Goal: Browse casually: Explore the website without a specific task or goal

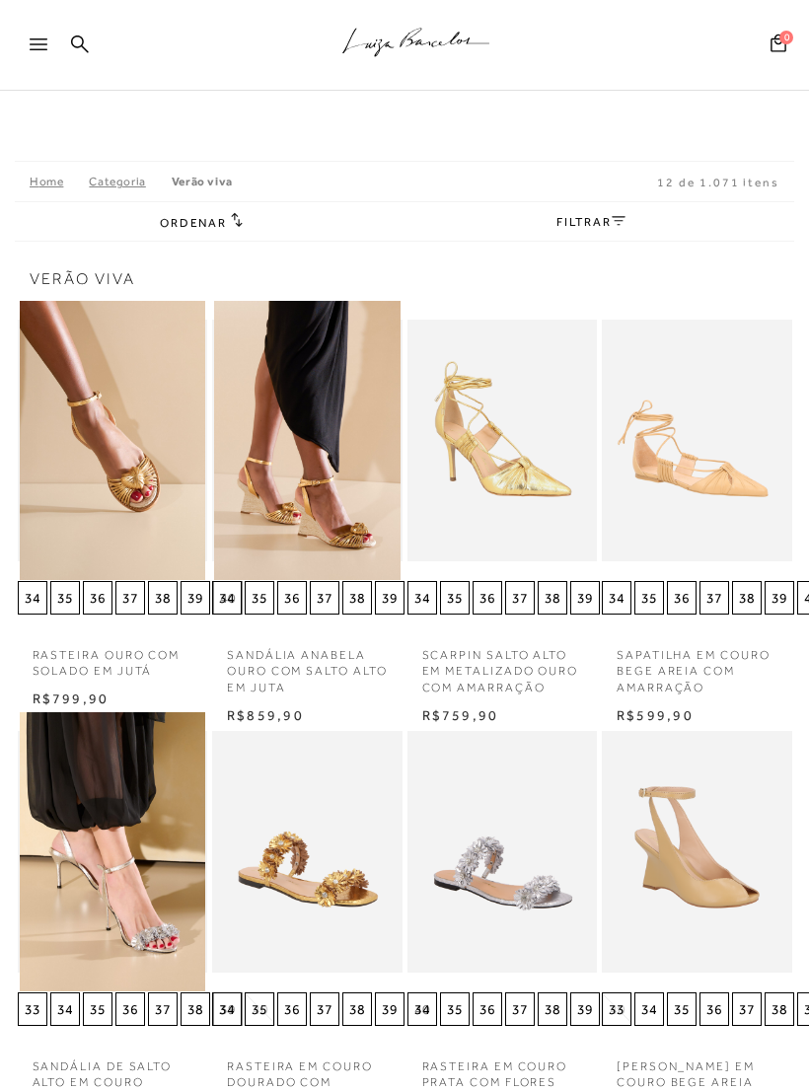
click at [38, 181] on link "Home" at bounding box center [59, 182] width 59 height 14
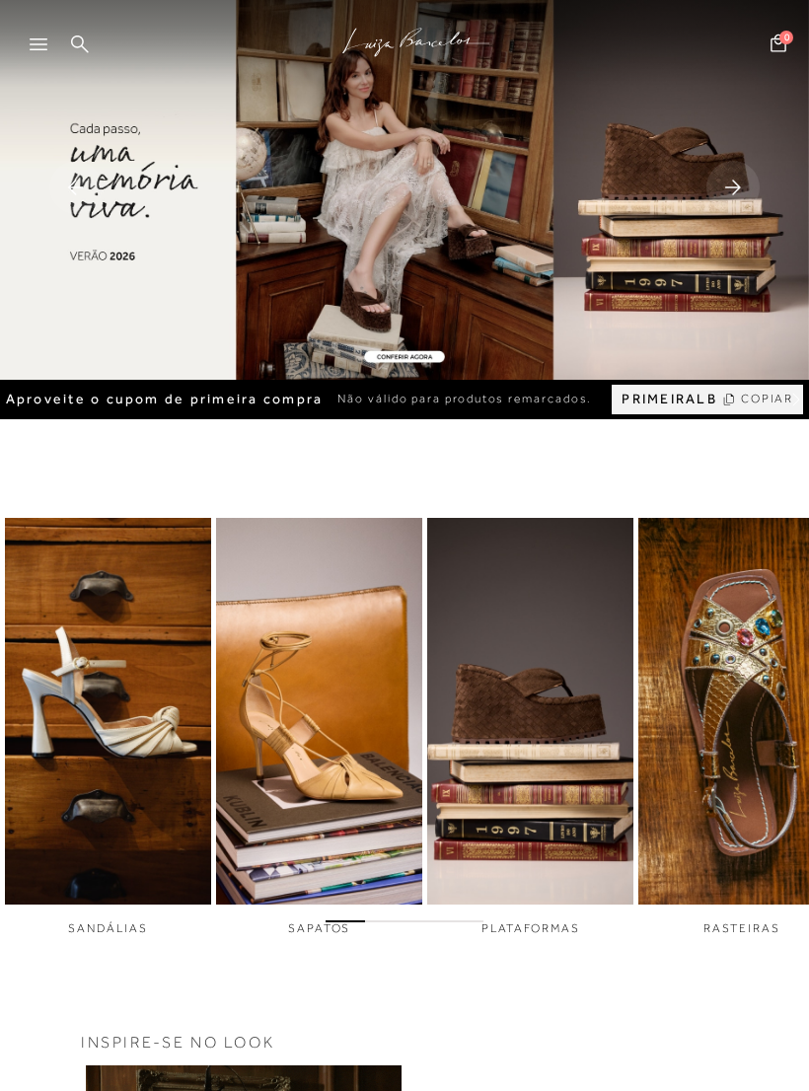
click at [728, 735] on img "4 / 6" at bounding box center [741, 711] width 206 height 387
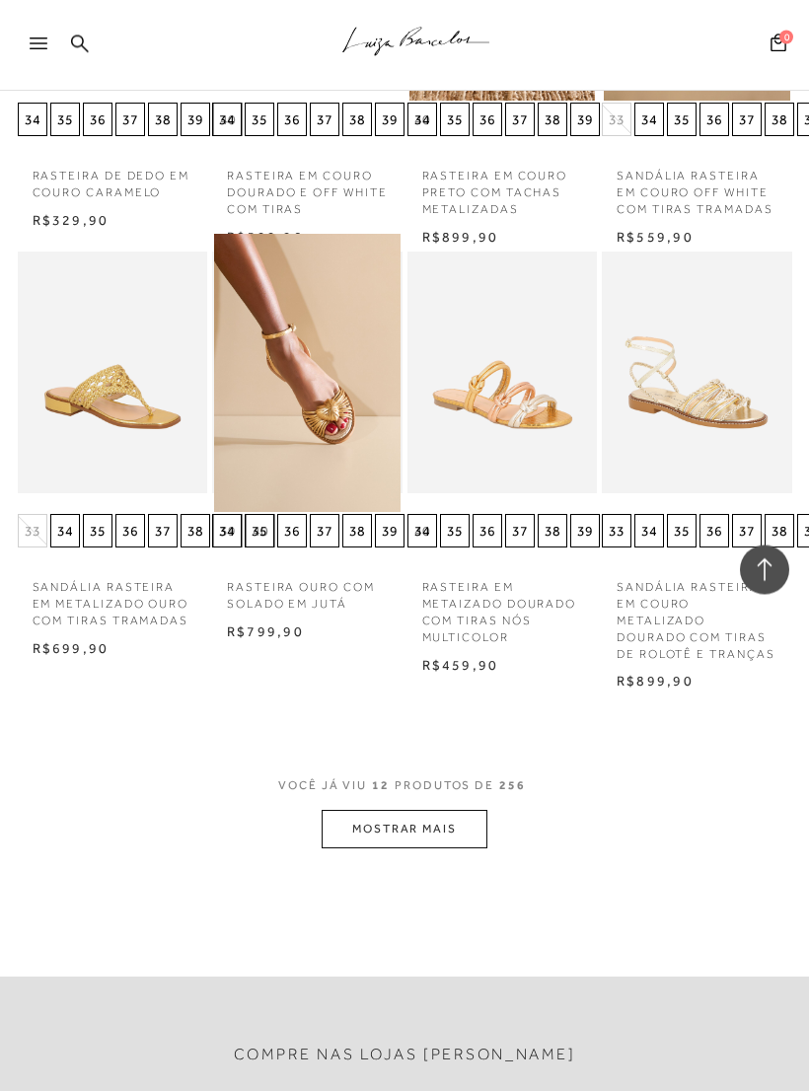
scroll to position [922, 0]
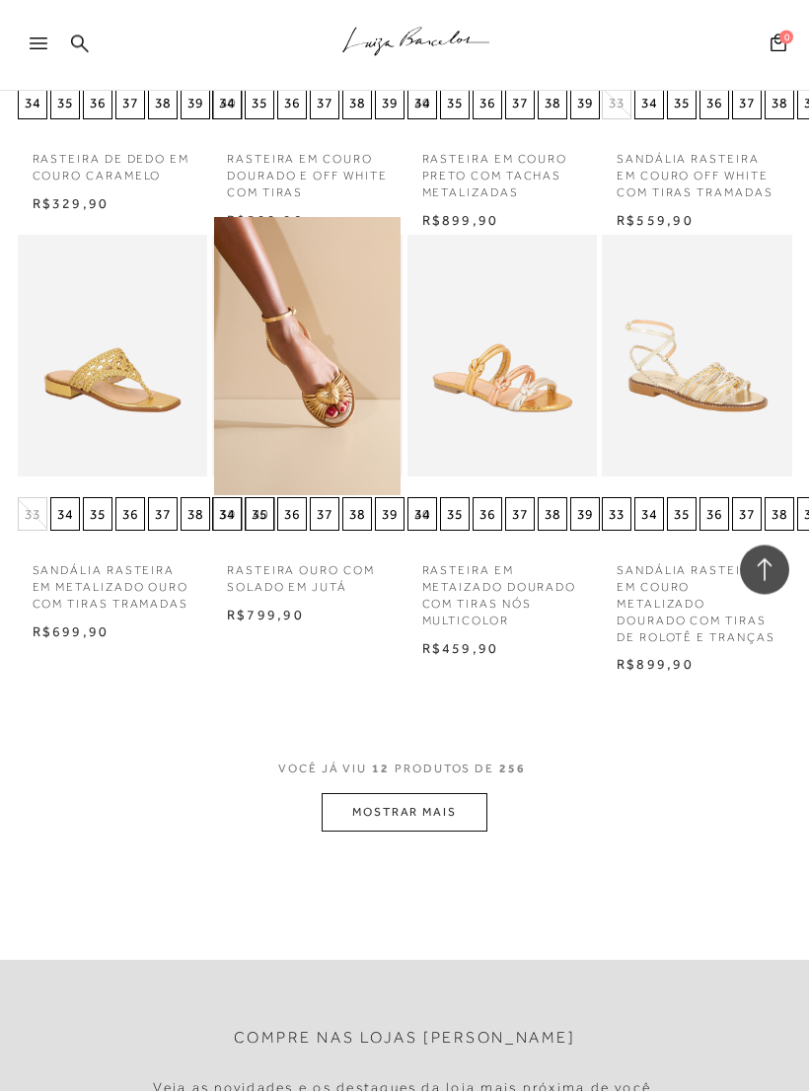
click at [444, 811] on button "MOSTRAR MAIS" at bounding box center [405, 813] width 166 height 38
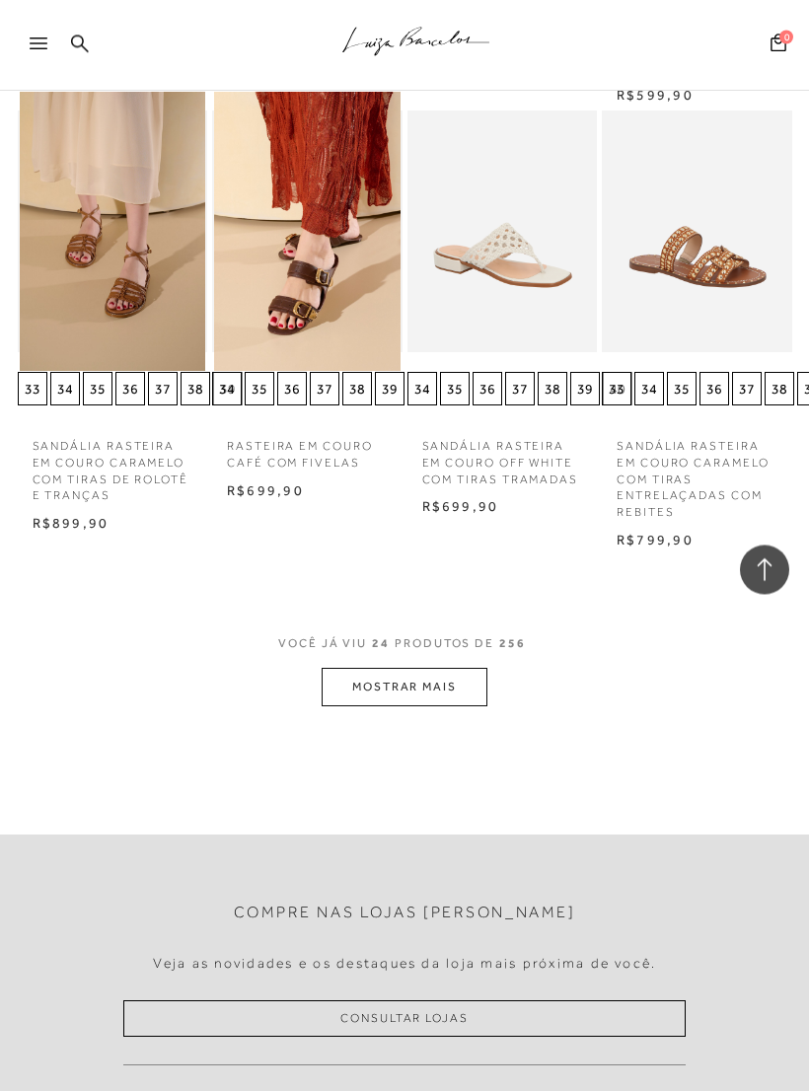
click at [443, 669] on button "MOSTRAR MAIS" at bounding box center [405, 688] width 166 height 38
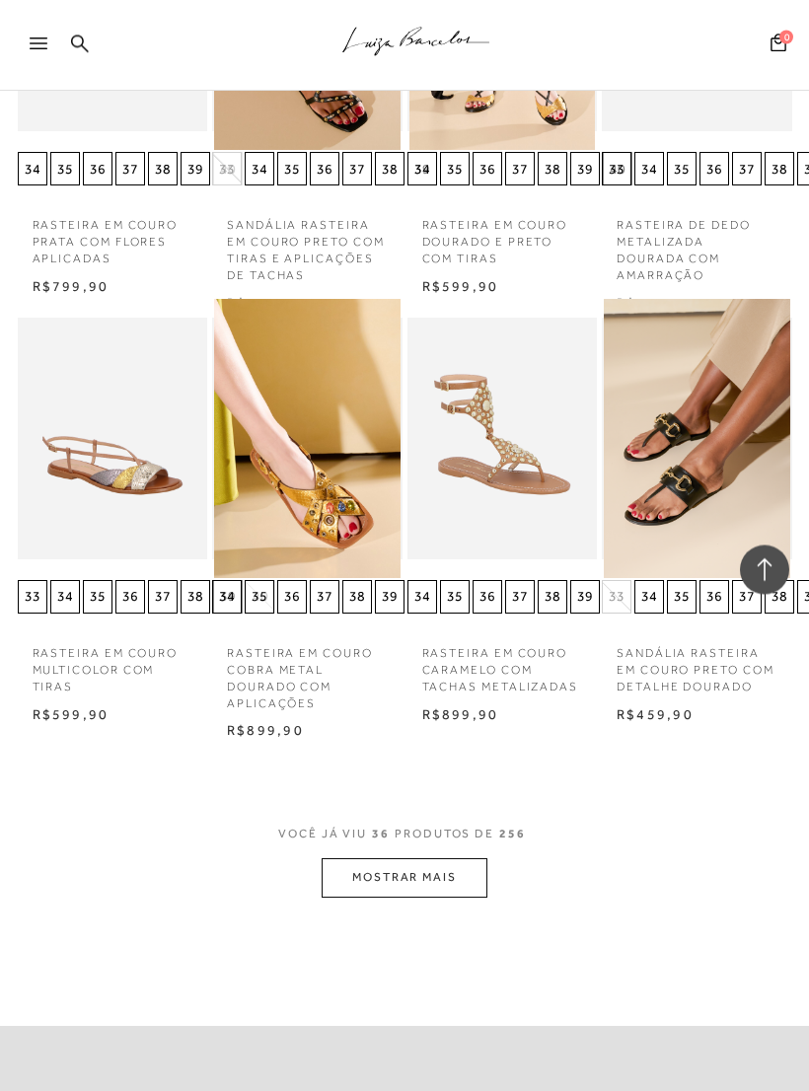
scroll to position [3501, 0]
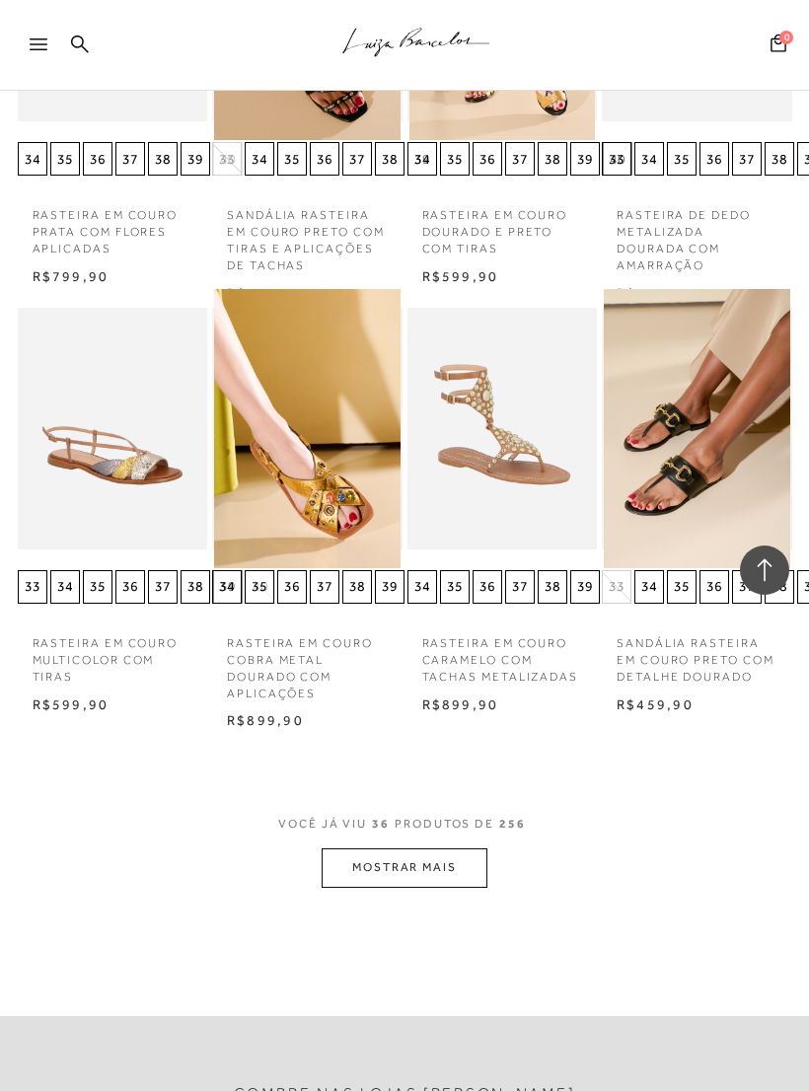
click at [469, 848] on button "MOSTRAR MAIS" at bounding box center [405, 867] width 166 height 38
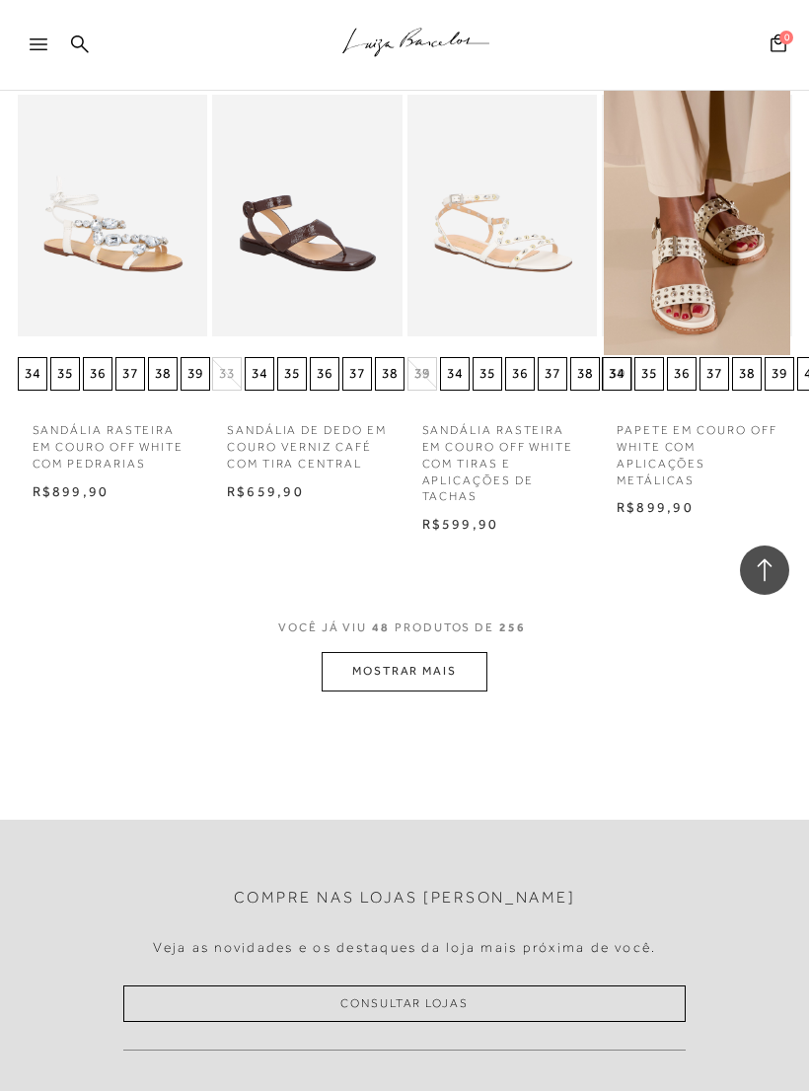
scroll to position [5016, 0]
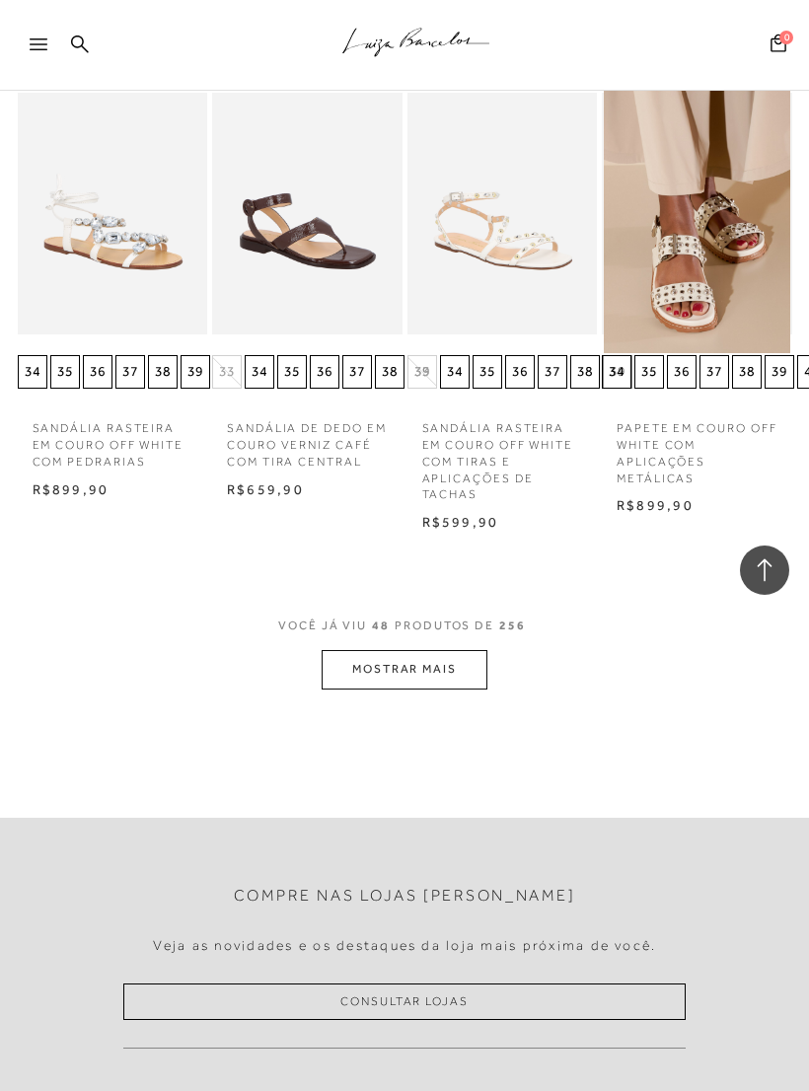
click at [453, 650] on button "MOSTRAR MAIS" at bounding box center [405, 669] width 166 height 38
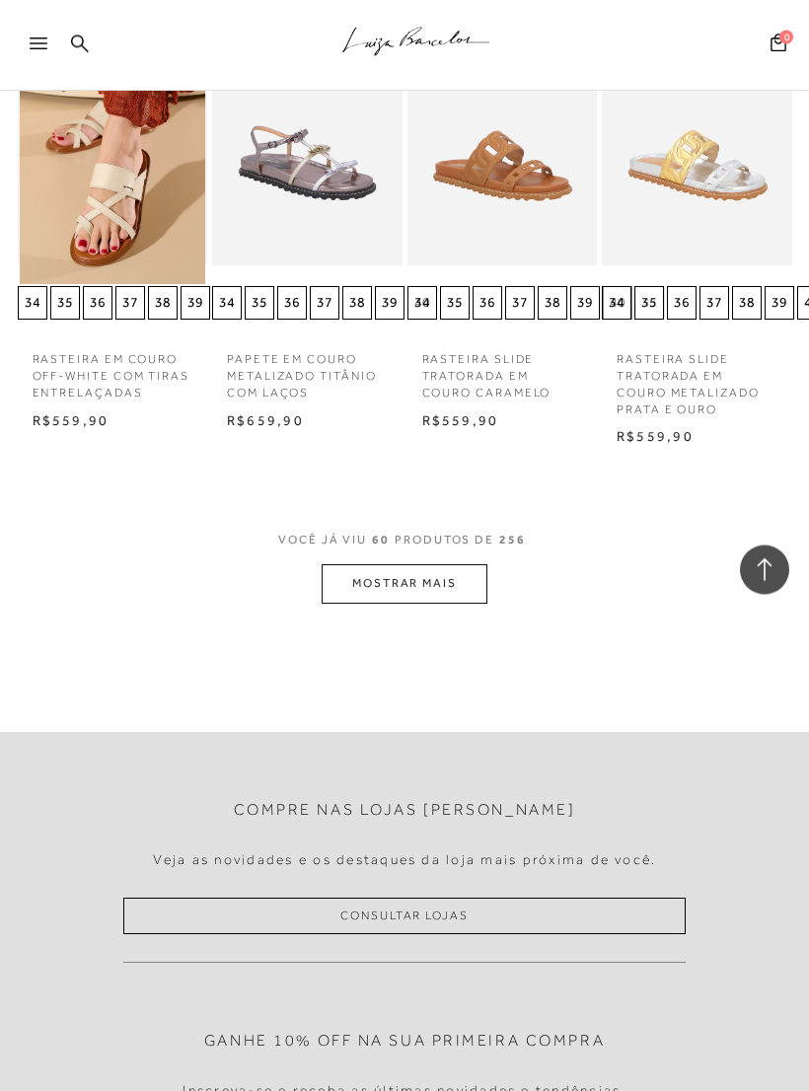
scroll to position [6401, 0]
click at [437, 564] on button "MOSTRAR MAIS" at bounding box center [405, 583] width 166 height 38
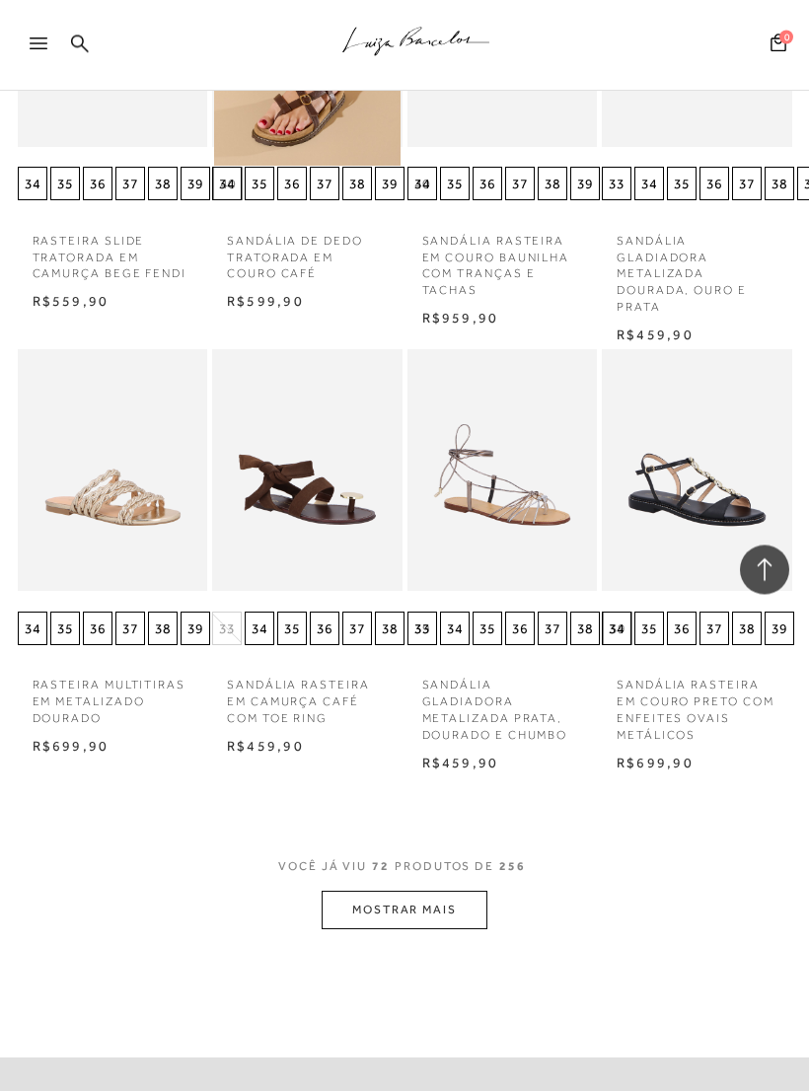
scroll to position [7376, 0]
click at [441, 891] on button "MOSTRAR MAIS" at bounding box center [405, 910] width 166 height 38
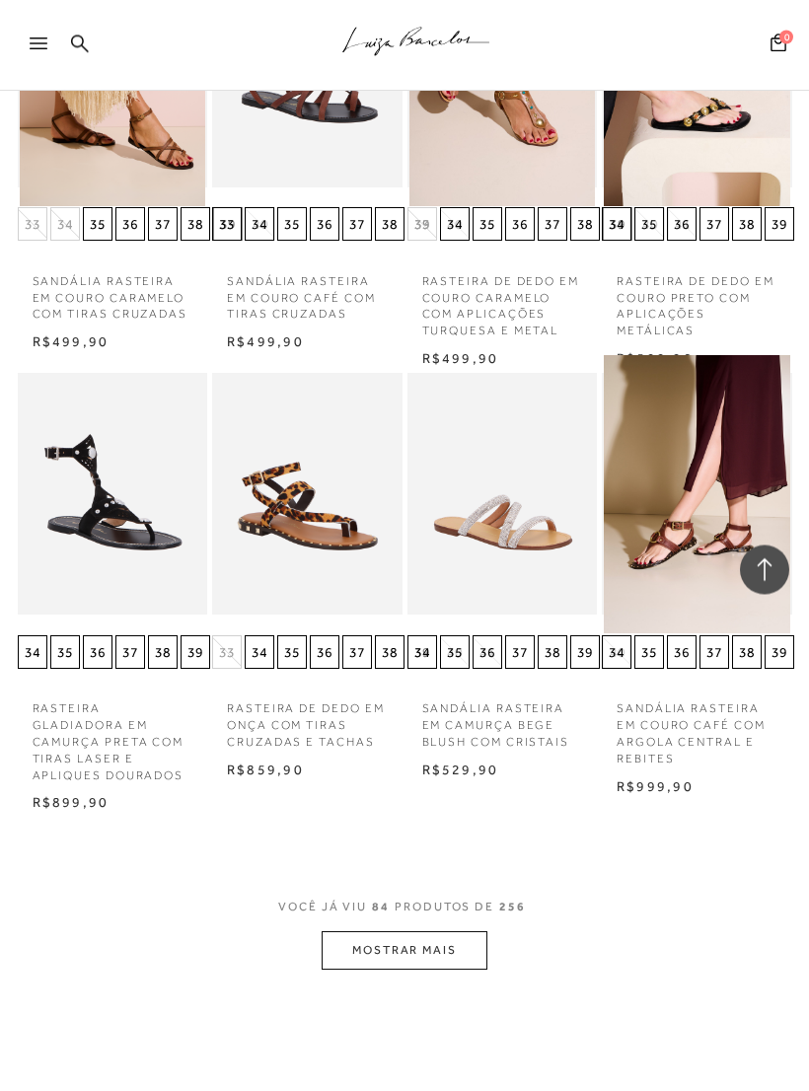
scroll to position [8652, 0]
click at [418, 931] on button "MOSTRAR MAIS" at bounding box center [405, 950] width 166 height 38
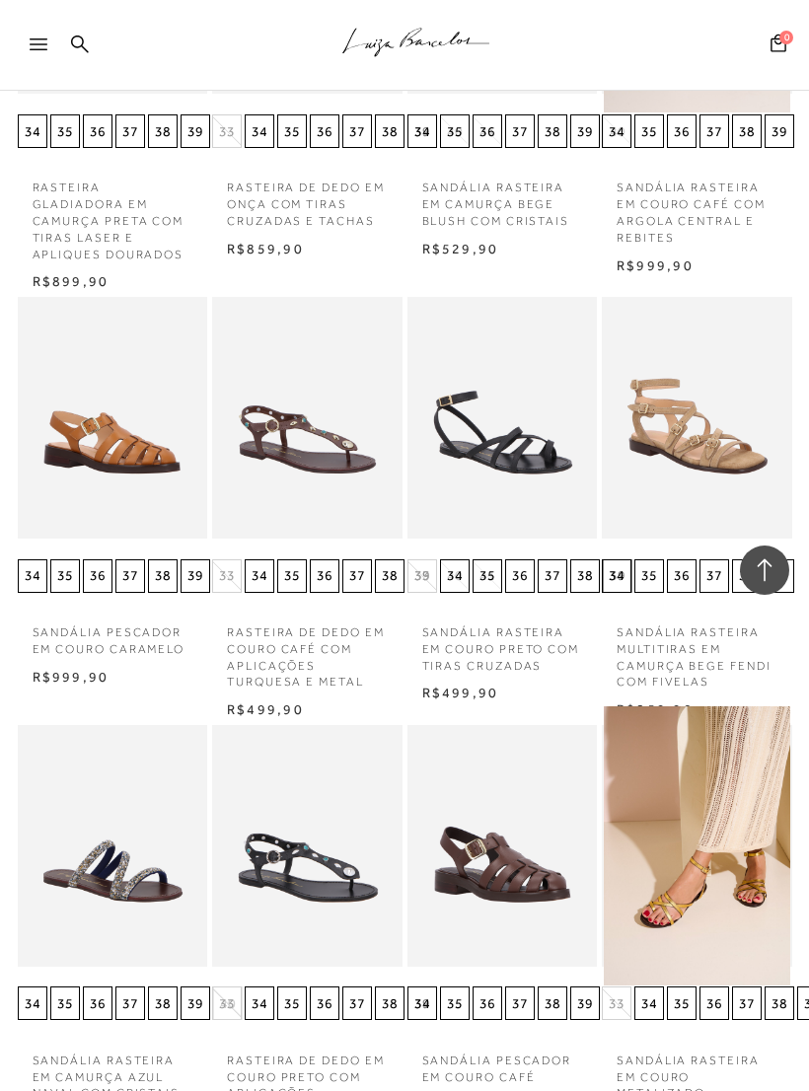
scroll to position [9208, 0]
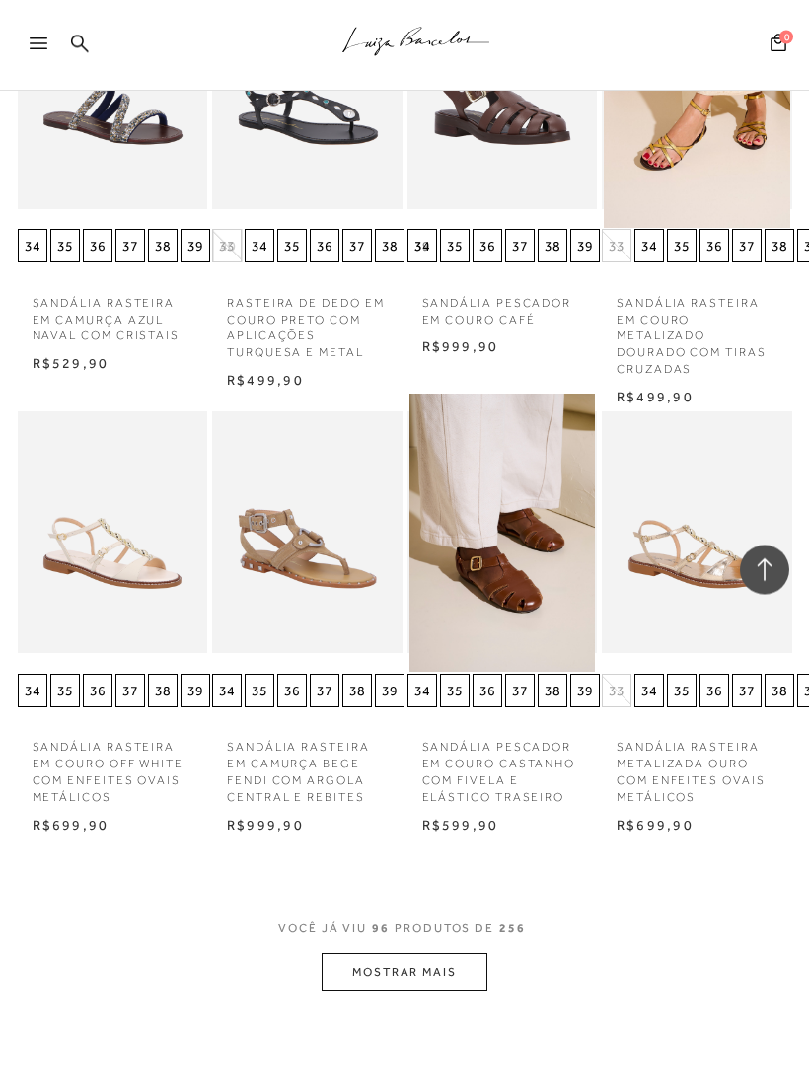
click at [426, 954] on button "MOSTRAR MAIS" at bounding box center [405, 973] width 166 height 38
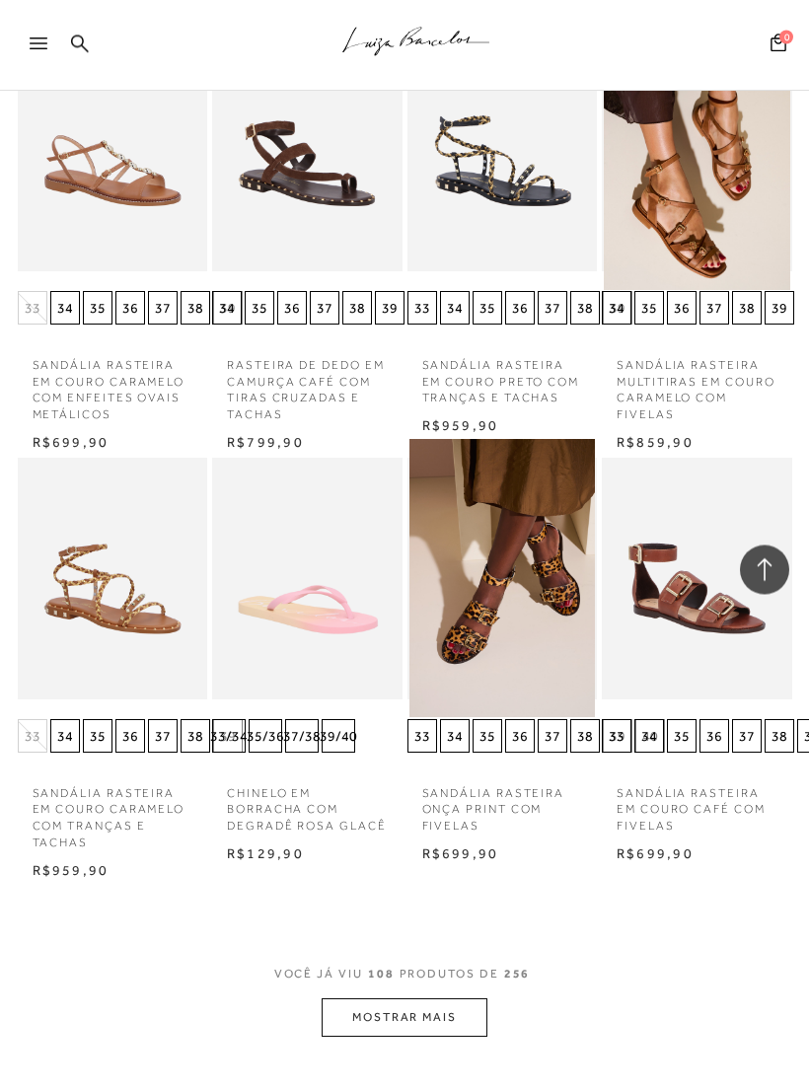
scroll to position [11189, 0]
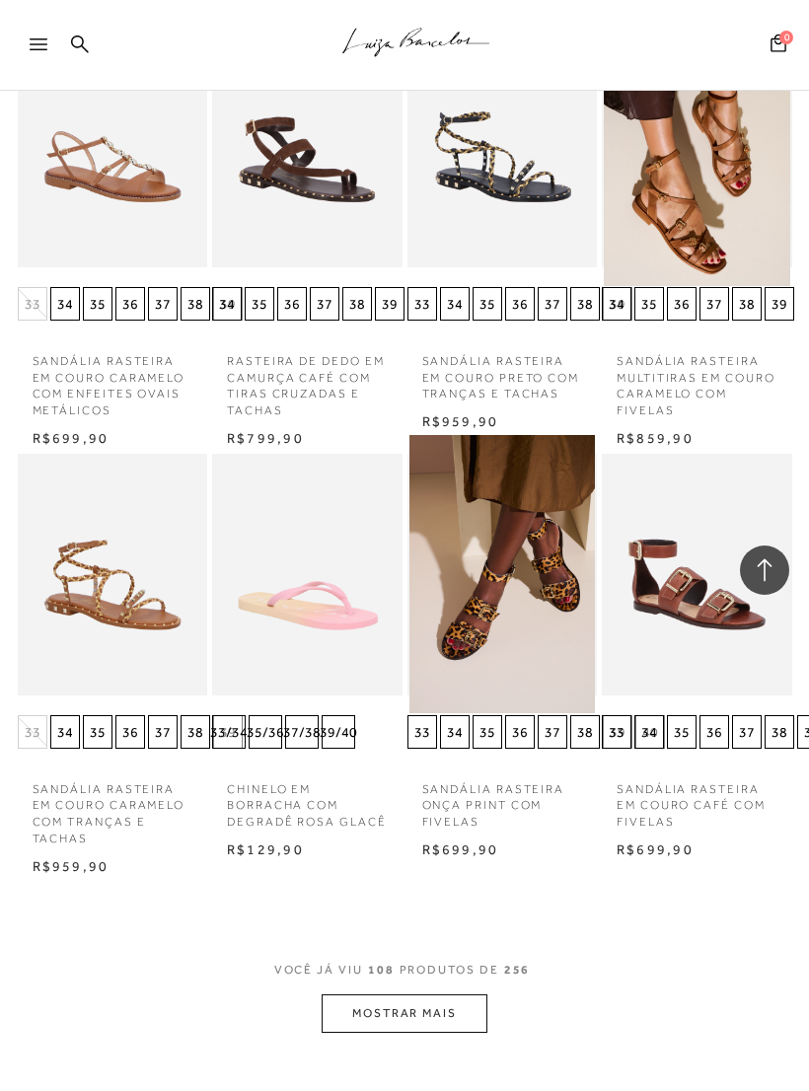
click at [419, 994] on button "MOSTRAR MAIS" at bounding box center [405, 1013] width 166 height 38
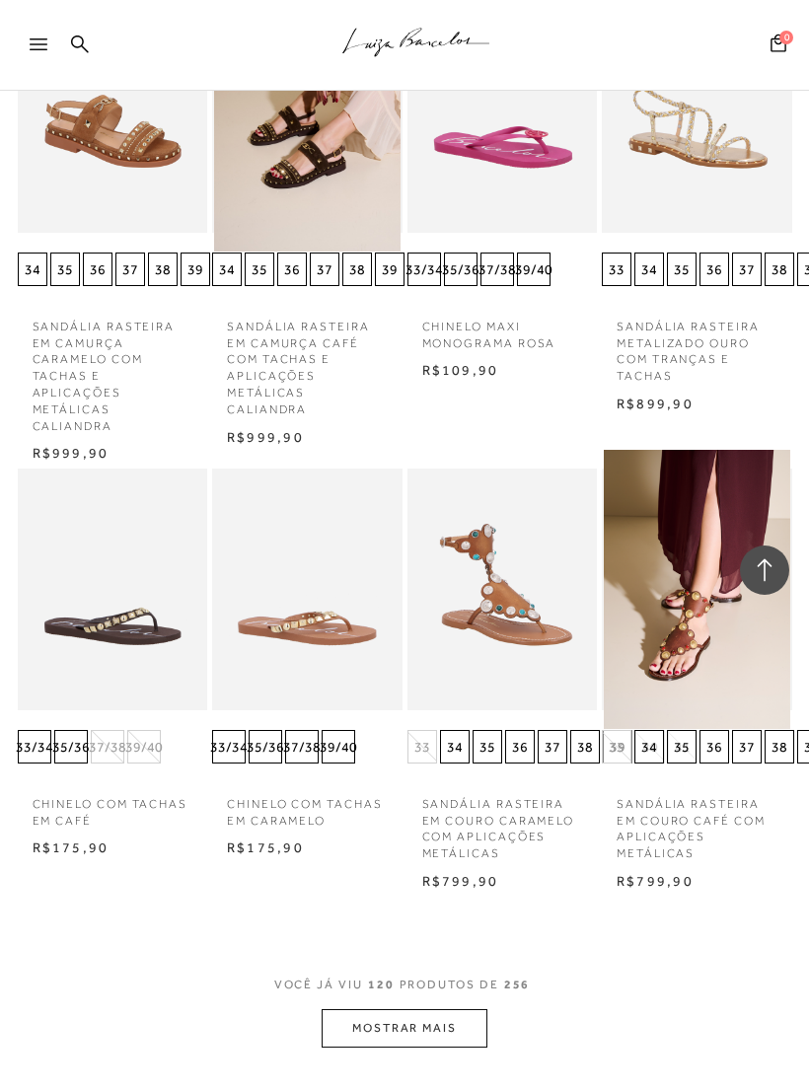
scroll to position [12587, 0]
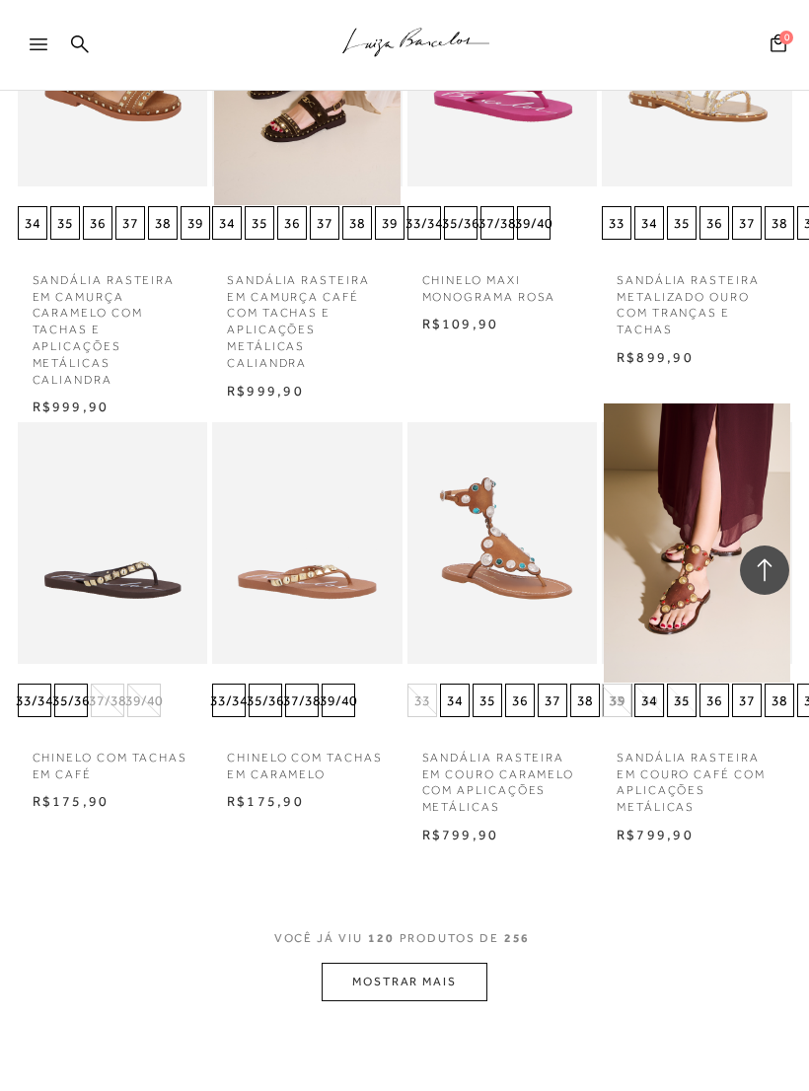
click at [447, 963] on button "MOSTRAR MAIS" at bounding box center [405, 982] width 166 height 38
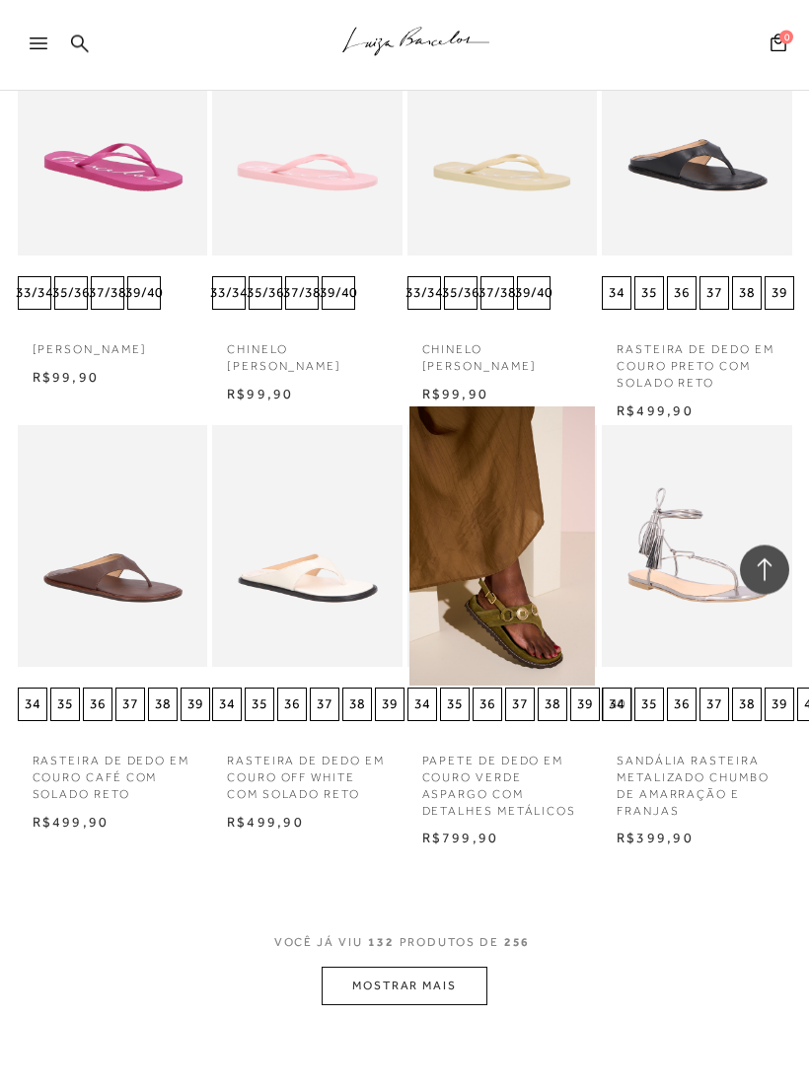
scroll to position [13867, 0]
click at [449, 967] on button "MOSTRAR MAIS" at bounding box center [405, 986] width 166 height 38
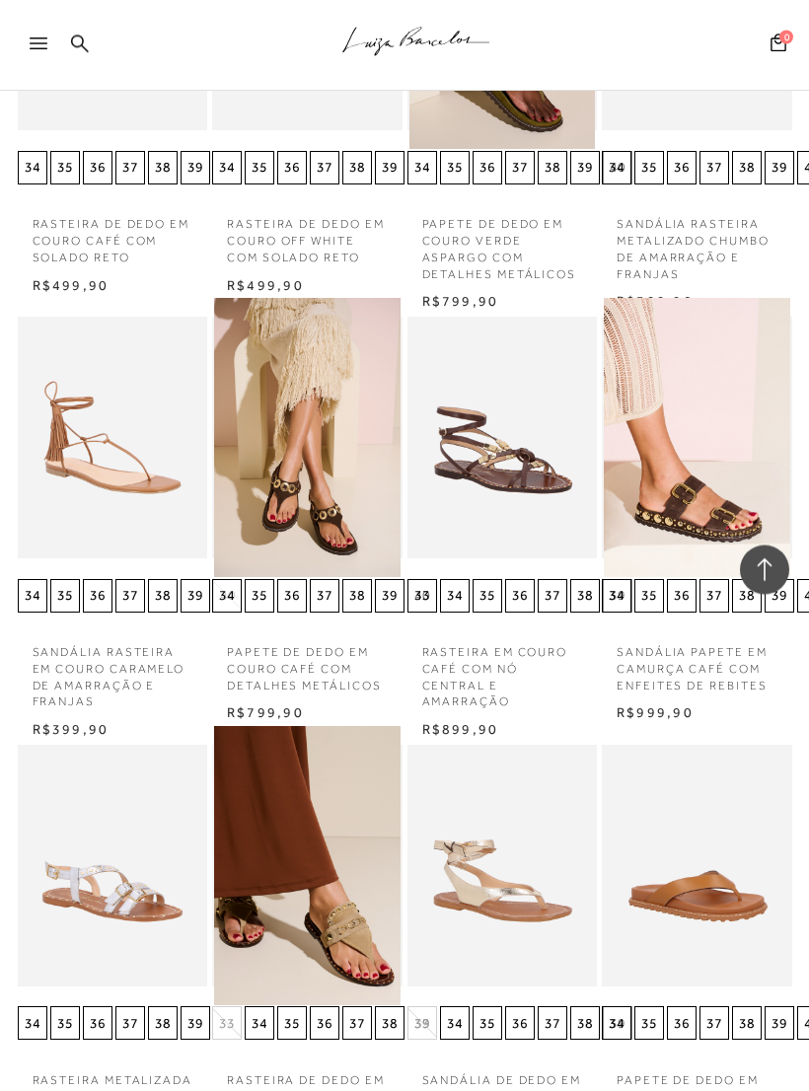
scroll to position [14472, 0]
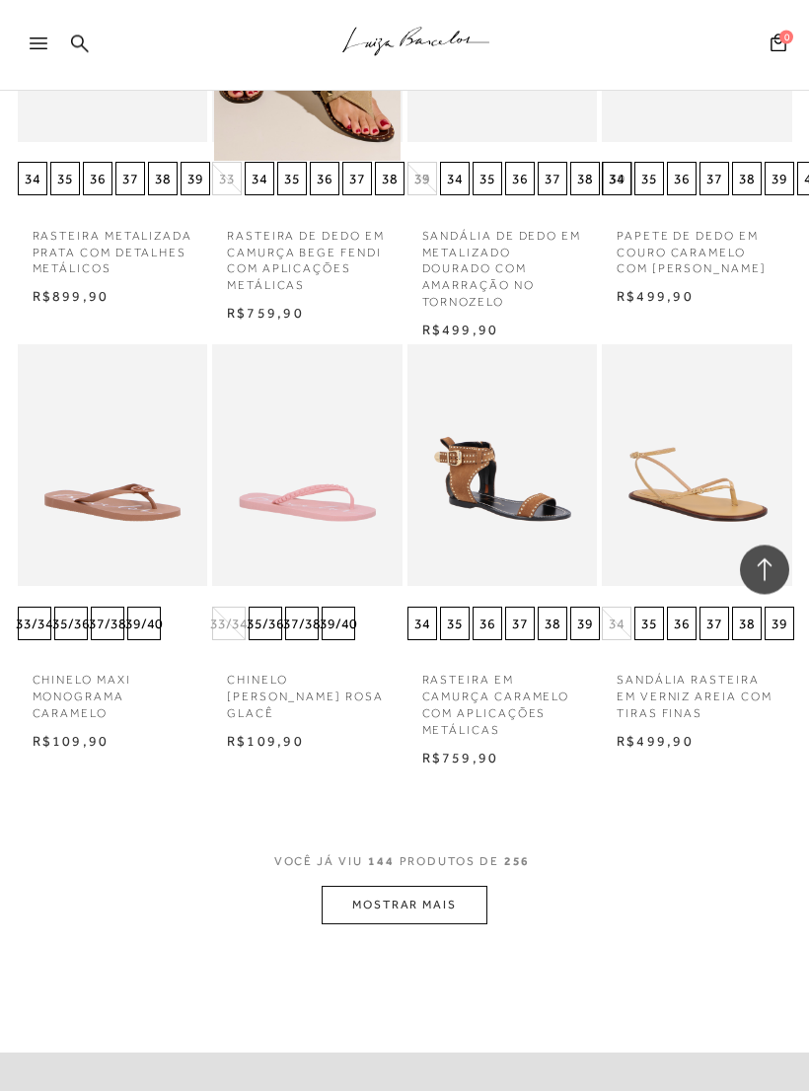
click at [452, 887] on button "MOSTRAR MAIS" at bounding box center [405, 906] width 166 height 38
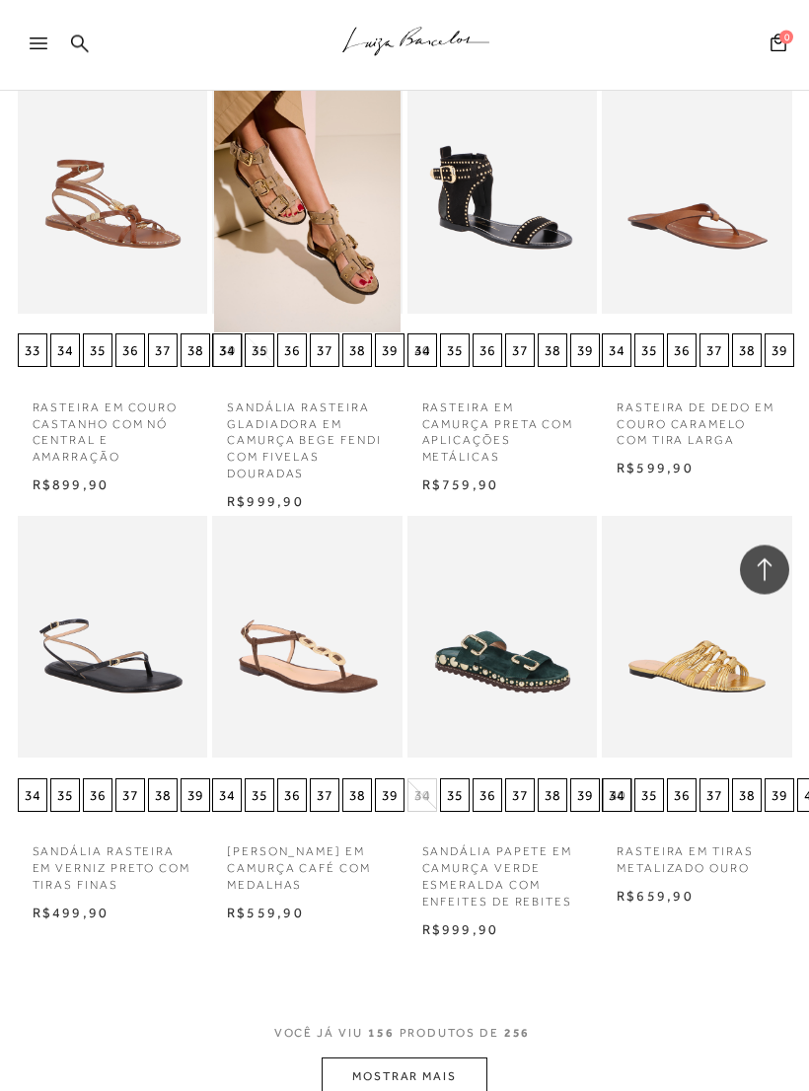
scroll to position [16393, 0]
click at [428, 1057] on button "MOSTRAR MAIS" at bounding box center [405, 1076] width 166 height 38
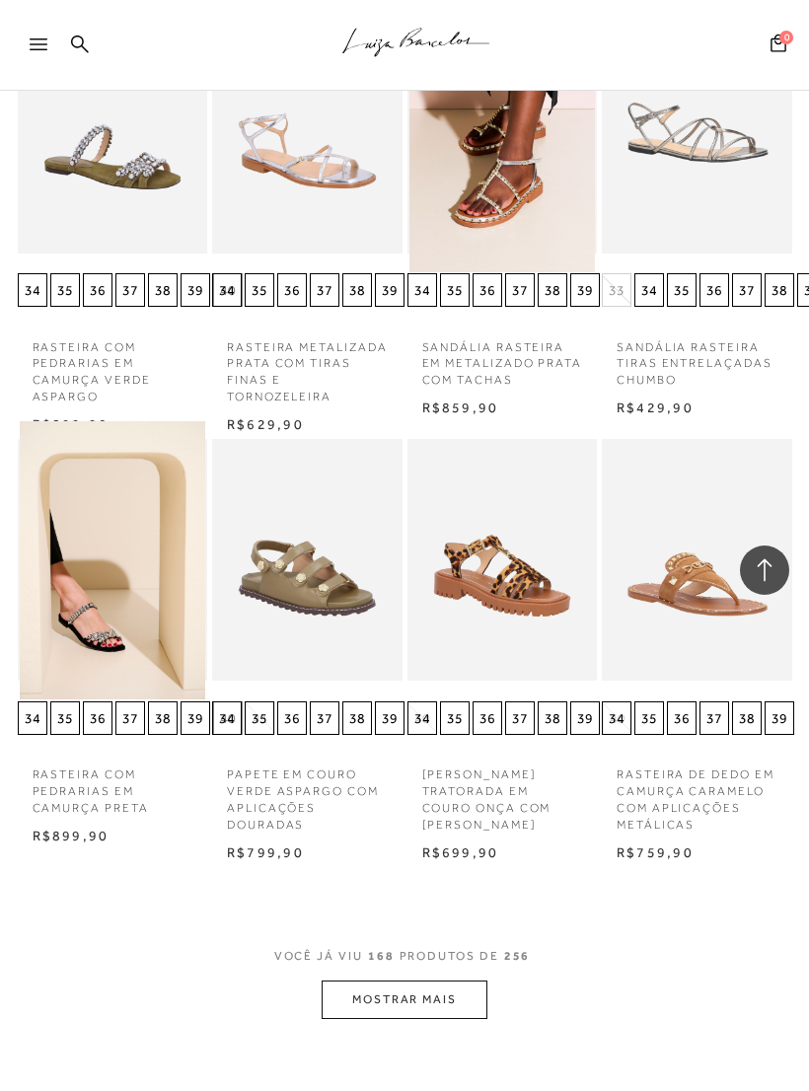
scroll to position [17780, 0]
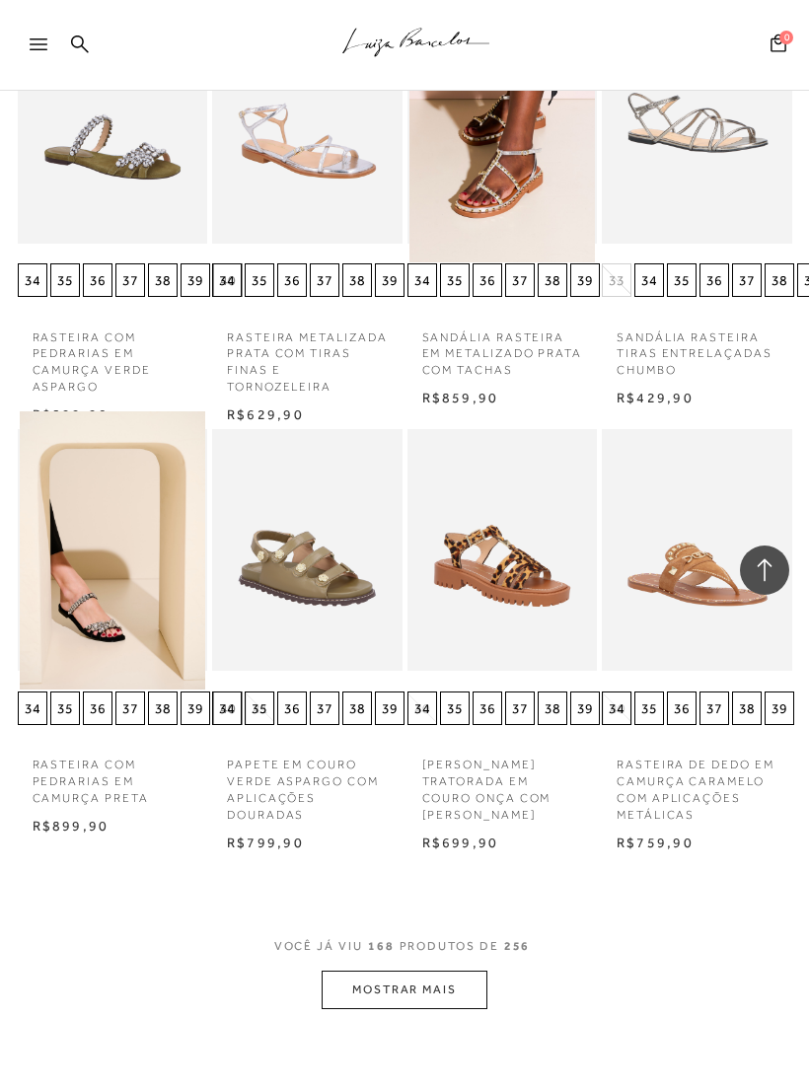
click at [438, 971] on button "MOSTRAR MAIS" at bounding box center [405, 990] width 166 height 38
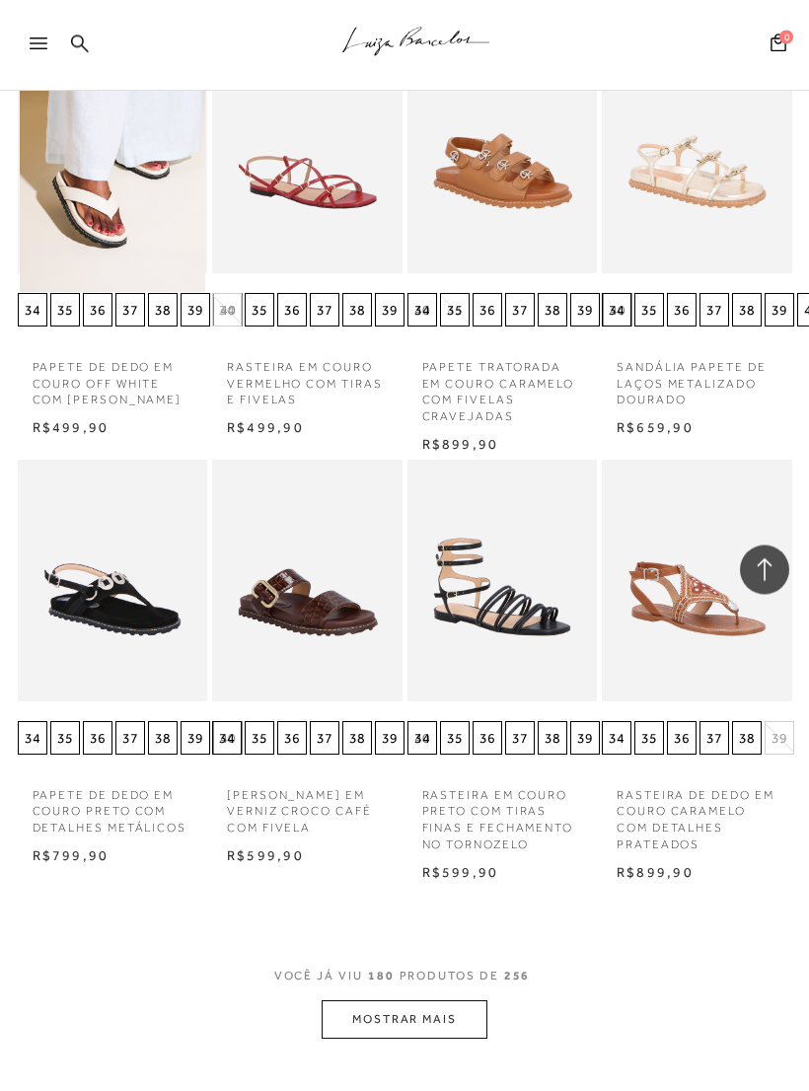
scroll to position [19051, 0]
click at [461, 1000] on button "MOSTRAR MAIS" at bounding box center [405, 1019] width 166 height 38
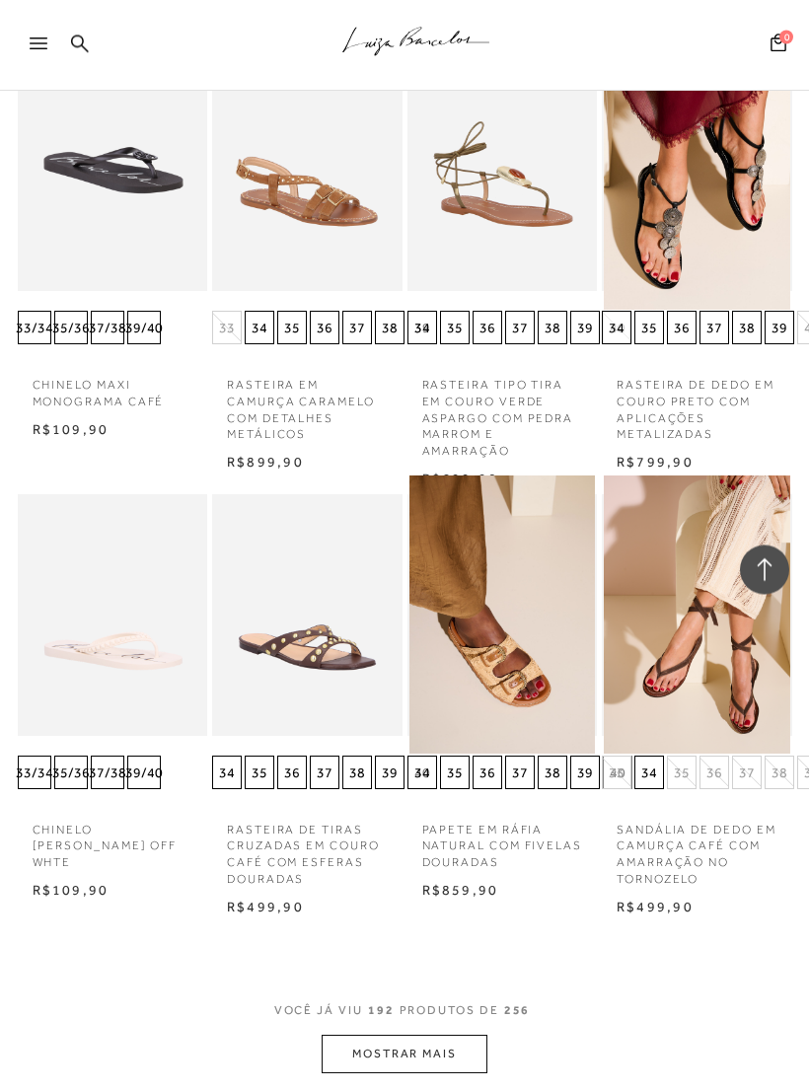
scroll to position [20333, 0]
click at [455, 1035] on button "MOSTRAR MAIS" at bounding box center [405, 1054] width 166 height 38
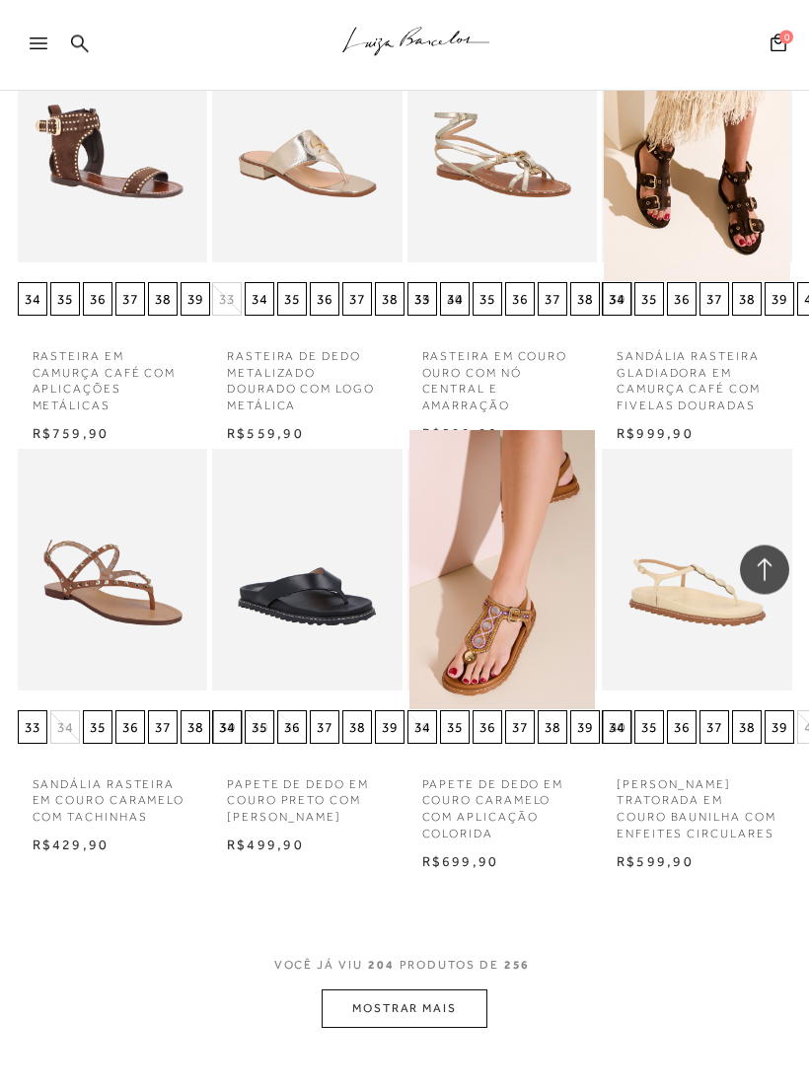
scroll to position [21678, 0]
click at [450, 989] on button "MOSTRAR MAIS" at bounding box center [405, 1008] width 166 height 38
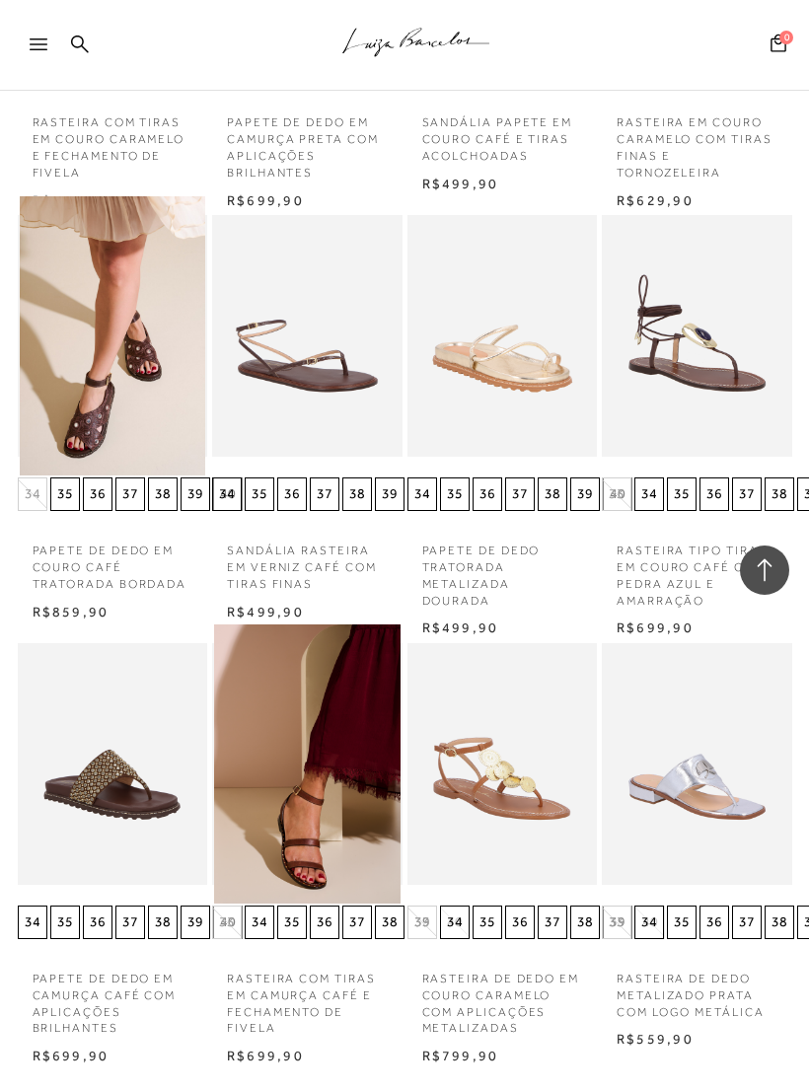
scroll to position [22778, 0]
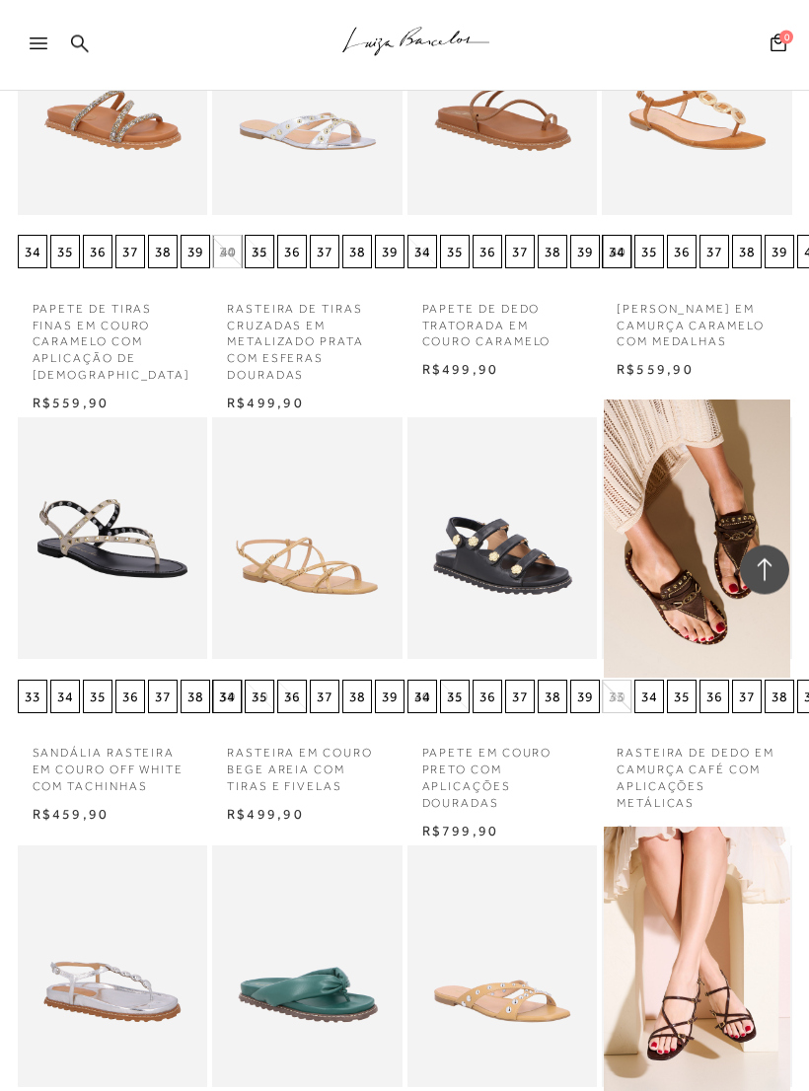
scroll to position [23876, 0]
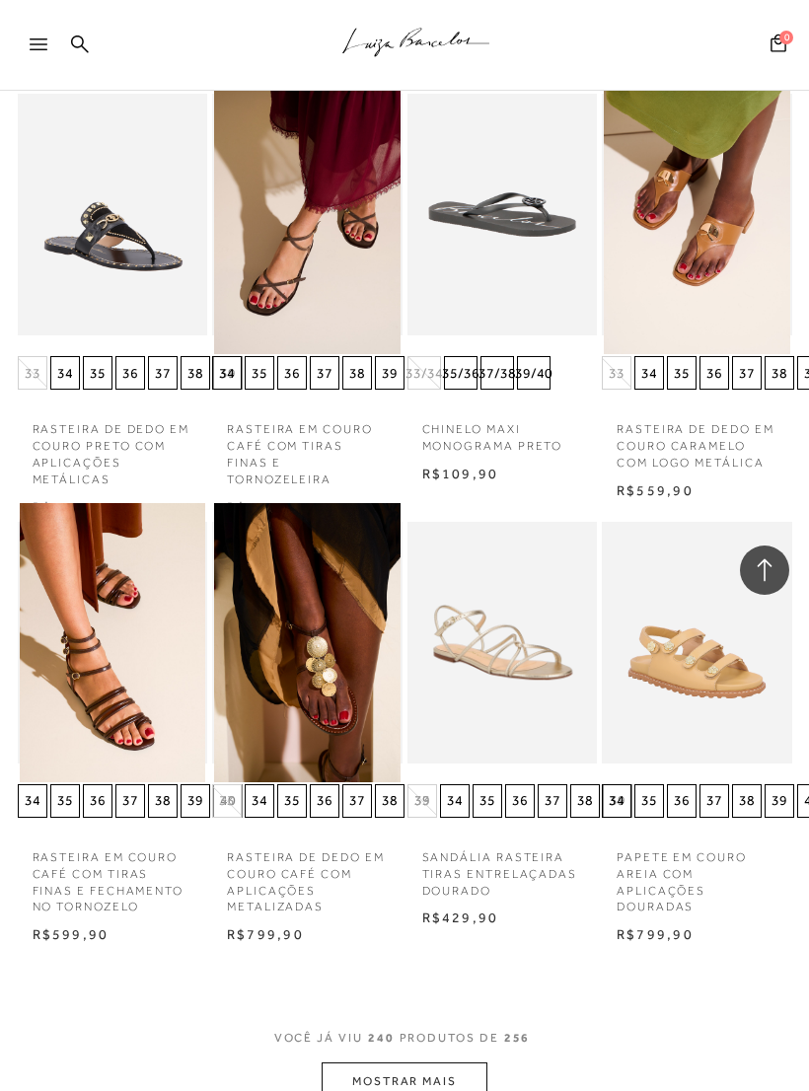
scroll to position [25540, 0]
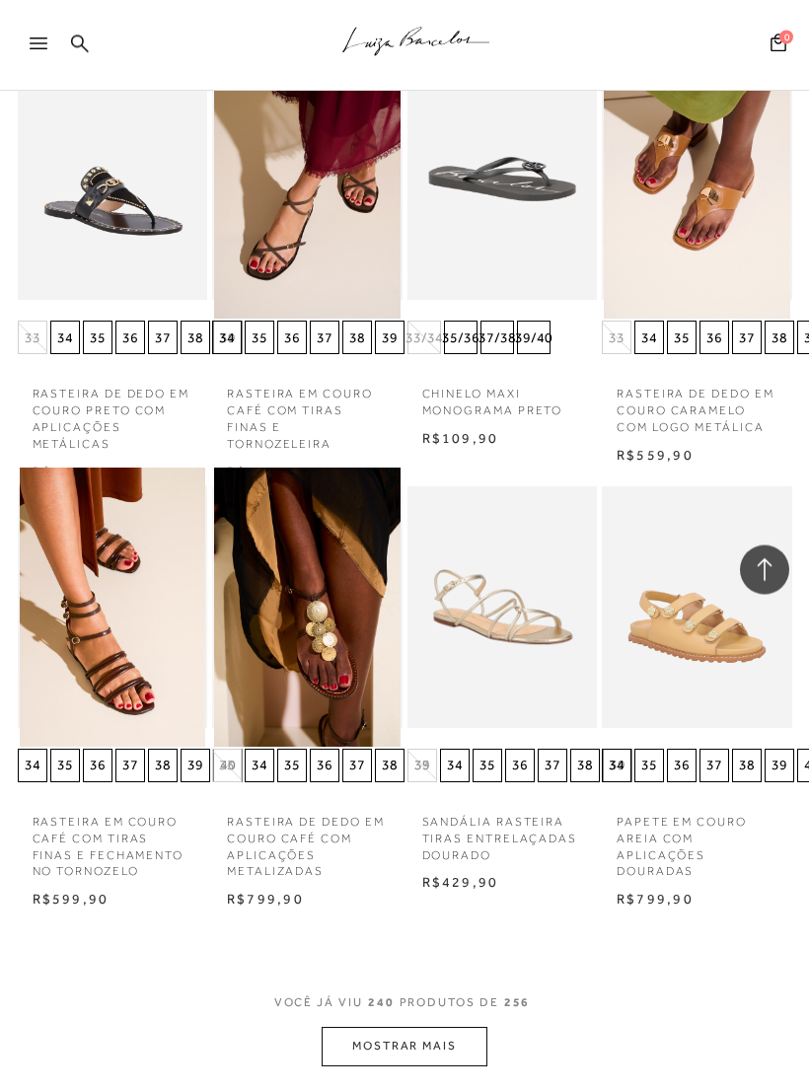
click at [433, 1028] on button "MOSTRAR MAIS" at bounding box center [405, 1047] width 166 height 38
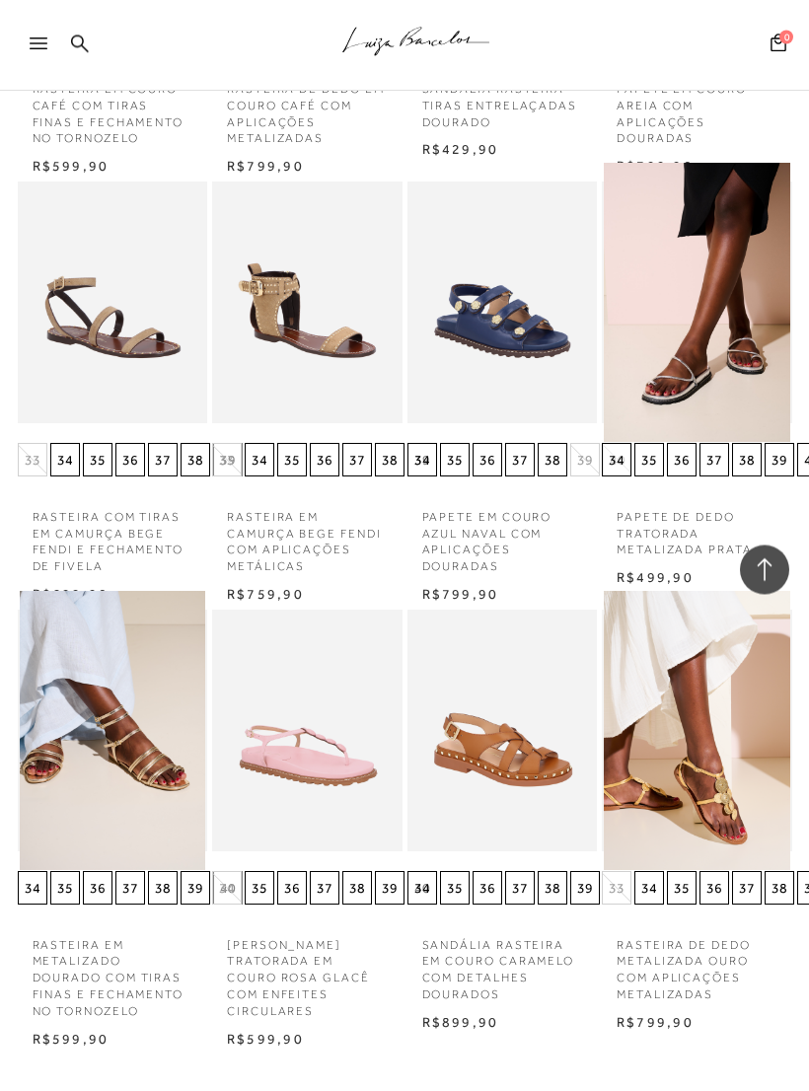
scroll to position [26274, 0]
